Goal: Find specific page/section: Find specific page/section

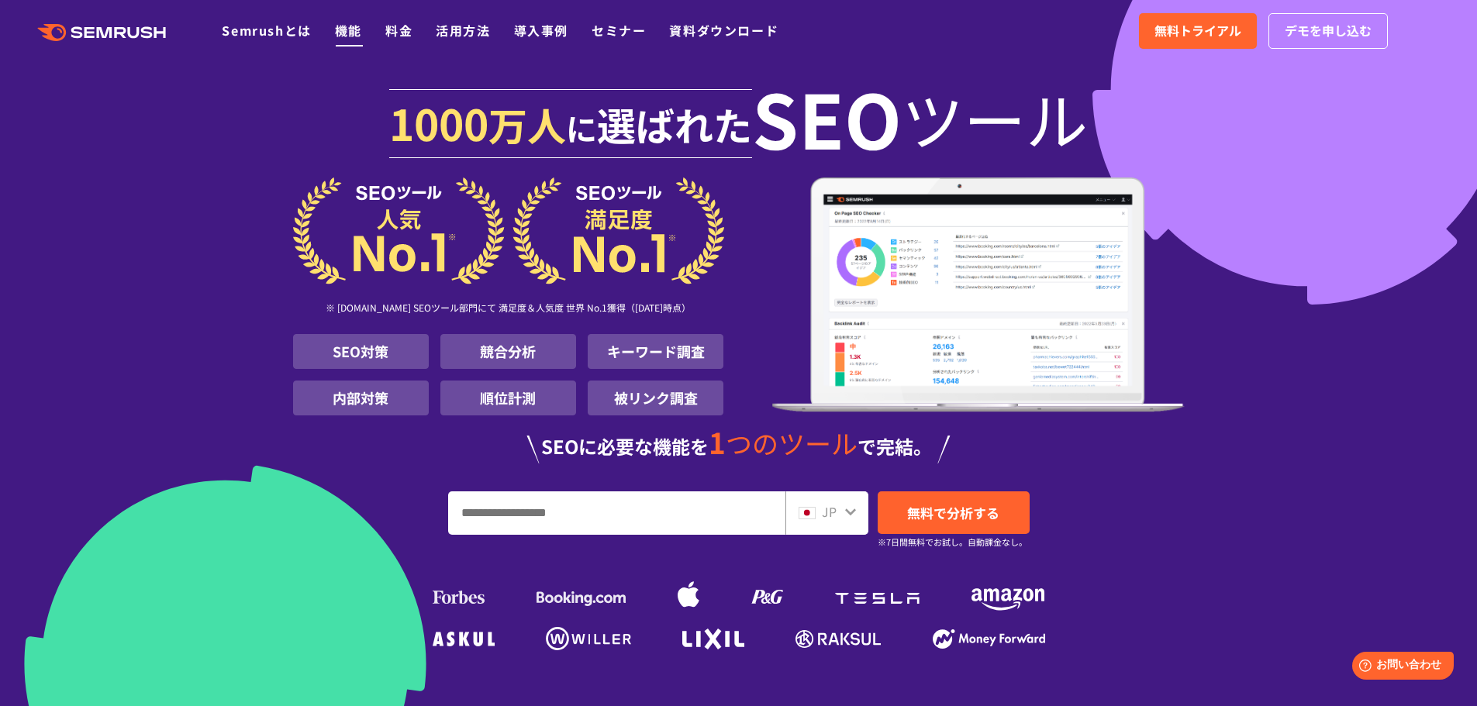
click at [358, 40] on li "機能" at bounding box center [348, 31] width 27 height 20
click at [356, 28] on link "機能" at bounding box center [348, 30] width 27 height 19
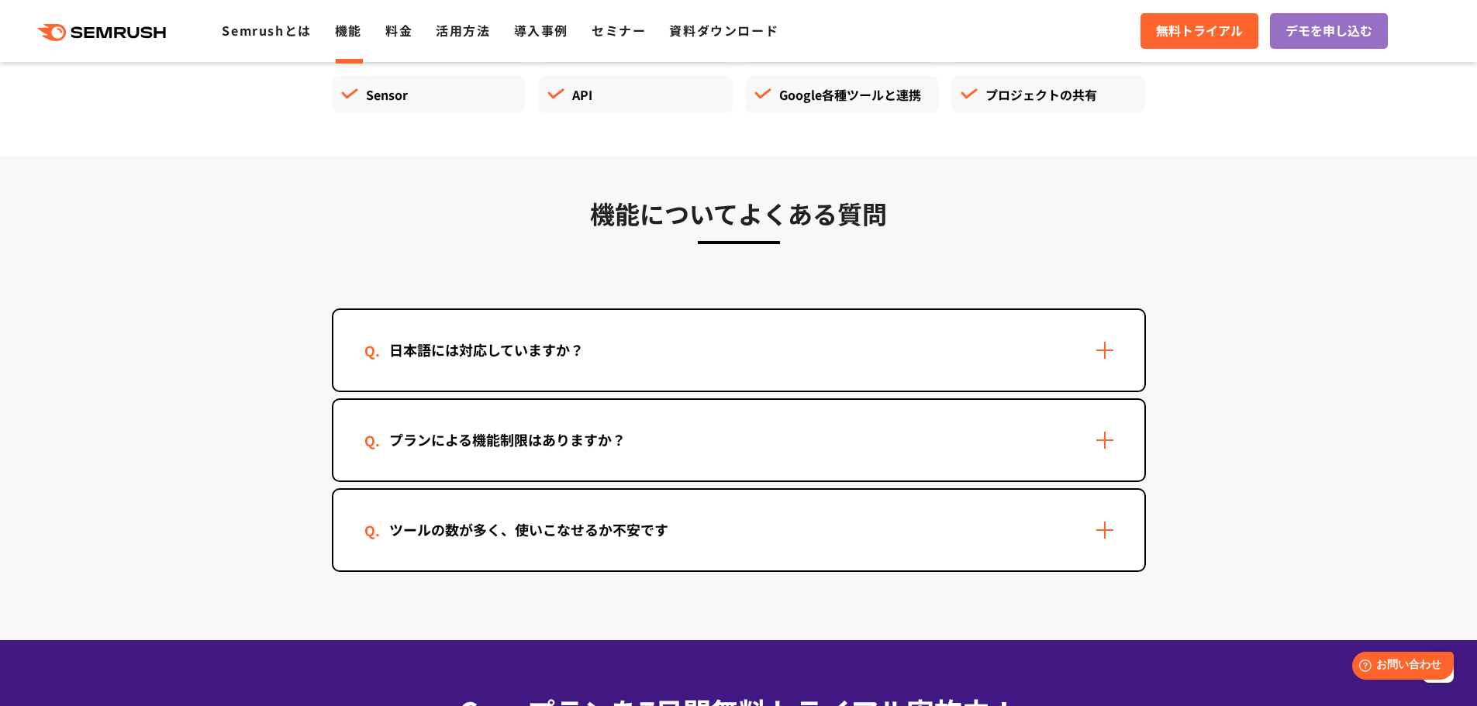
scroll to position [4498, 0]
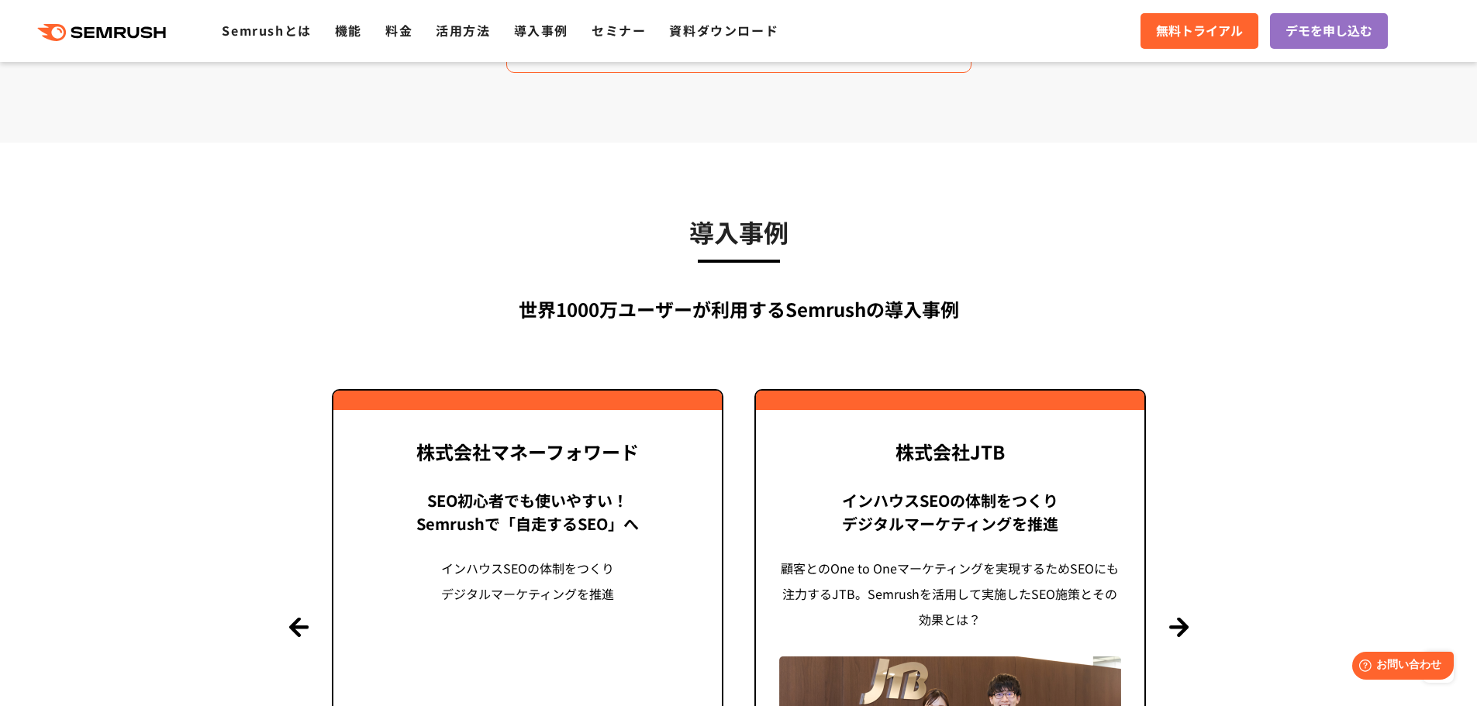
scroll to position [3257, 0]
